Goal: Task Accomplishment & Management: Manage account settings

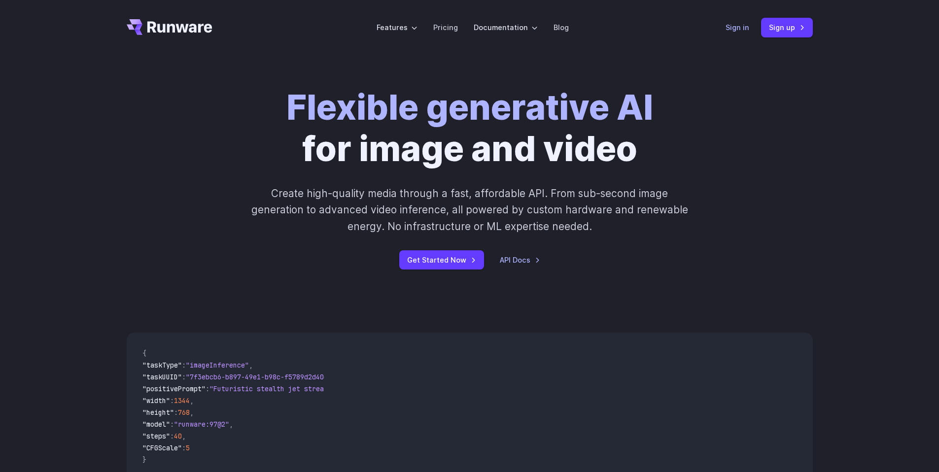
click at [740, 30] on link "Sign in" at bounding box center [737, 27] width 24 height 11
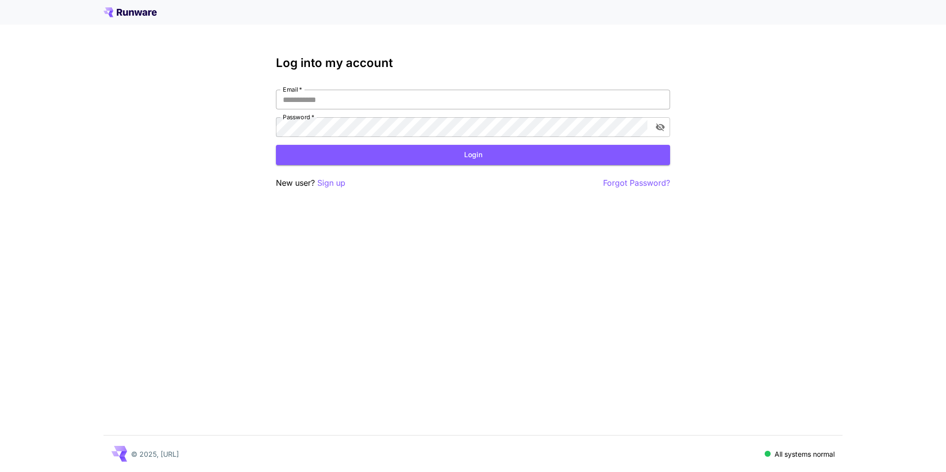
type input "**********"
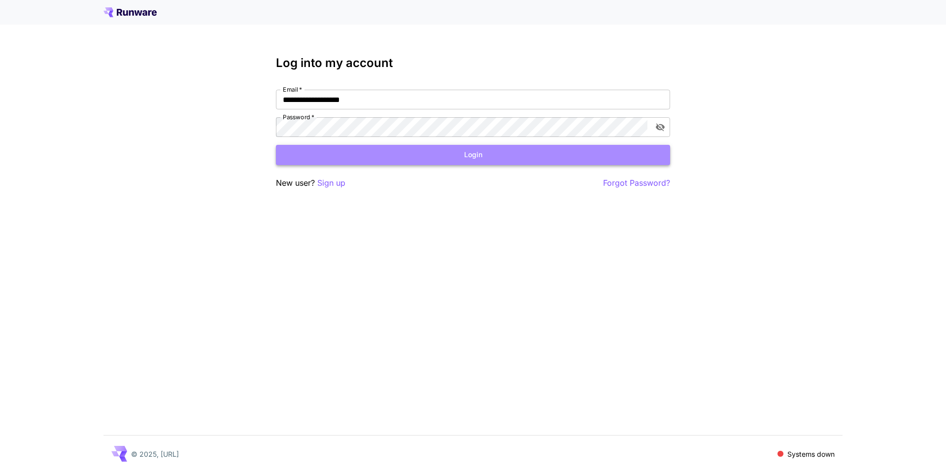
click at [546, 156] on button "Login" at bounding box center [473, 155] width 394 height 20
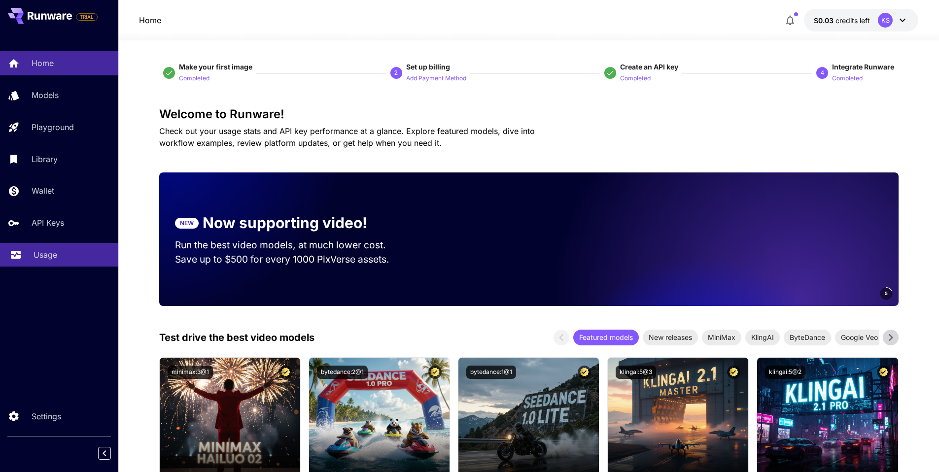
click at [44, 252] on p "Usage" at bounding box center [46, 255] width 24 height 12
